Goal: Transaction & Acquisition: Purchase product/service

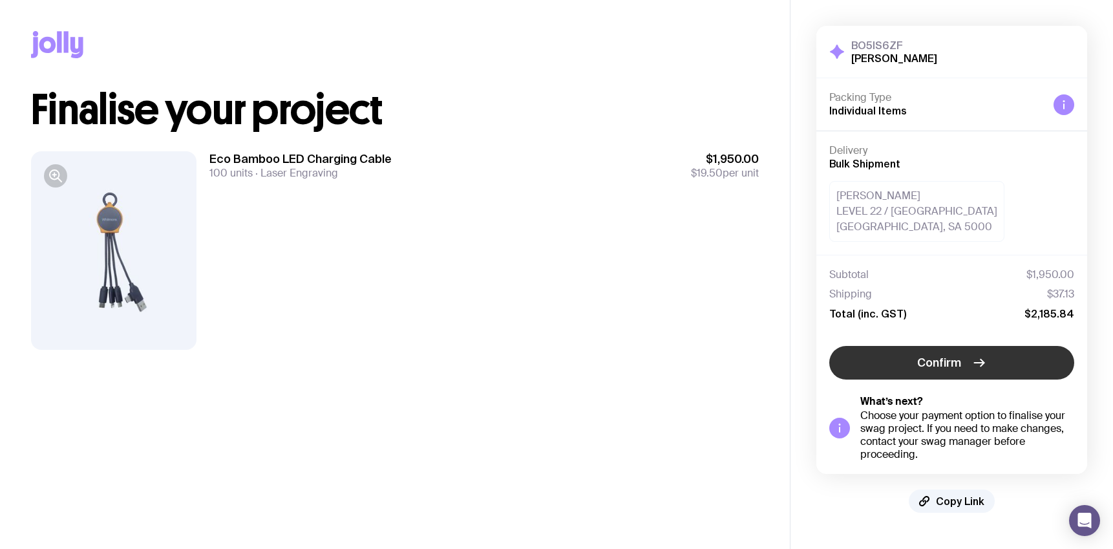
click at [949, 352] on button "Confirm" at bounding box center [951, 363] width 245 height 34
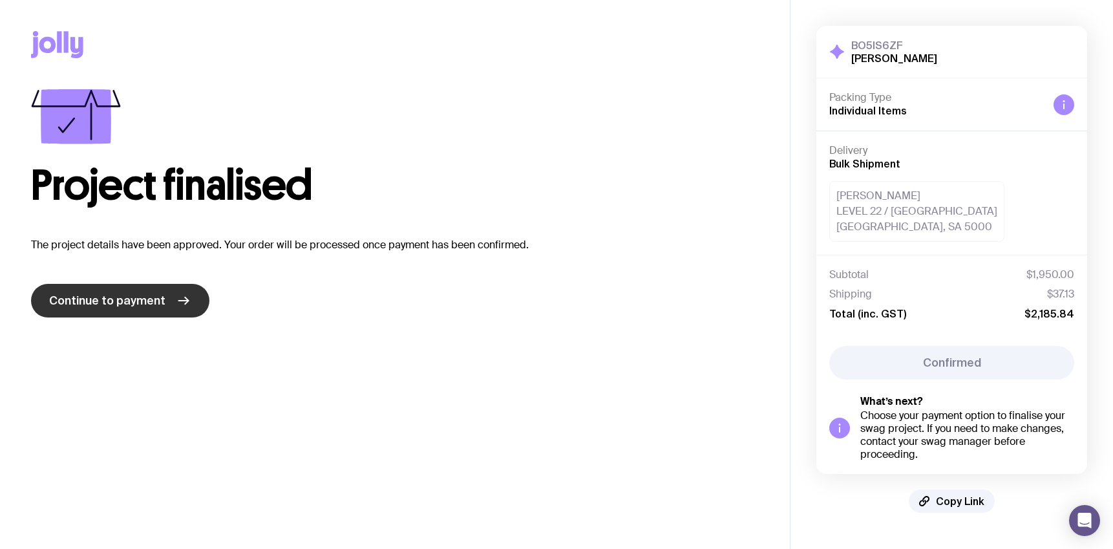
click at [100, 306] on span "Continue to payment" at bounding box center [107, 301] width 116 height 16
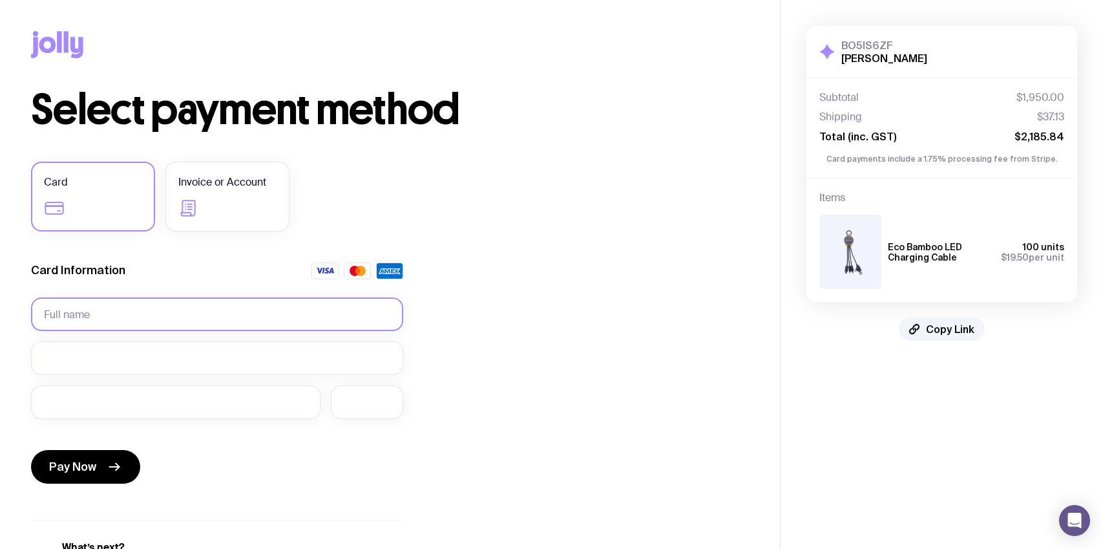
click at [100, 306] on input "text" at bounding box center [217, 314] width 372 height 34
type input "[PERSON_NAME]"
click at [195, 367] on div at bounding box center [217, 358] width 372 height 34
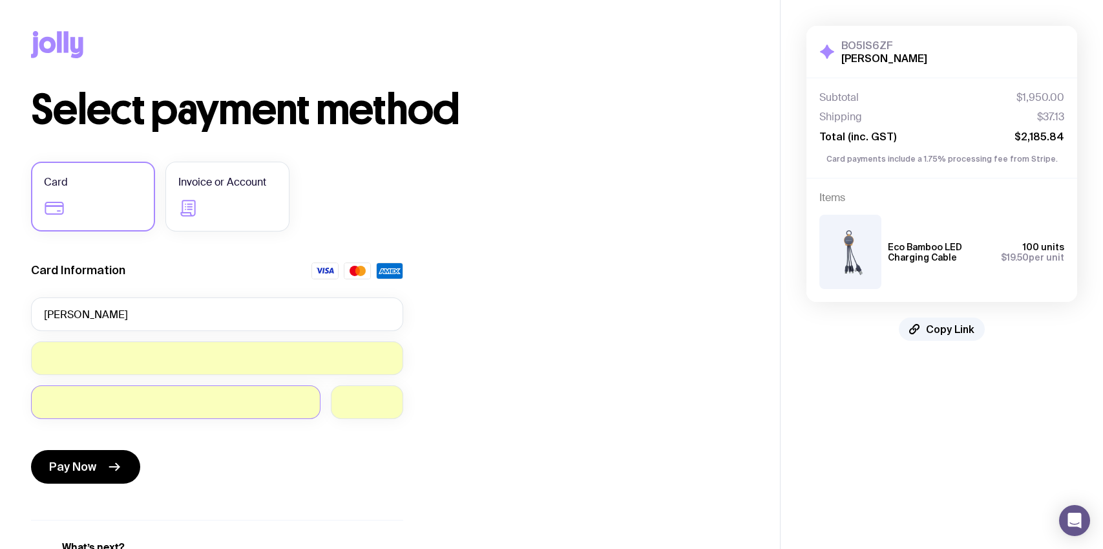
click at [728, 413] on div "Select payment method Card Invoice or Account Card Information [PERSON_NAME] Pa…" at bounding box center [390, 358] width 718 height 538
click at [99, 465] on button "Pay Now" at bounding box center [85, 467] width 109 height 34
